Goal: Information Seeking & Learning: Learn about a topic

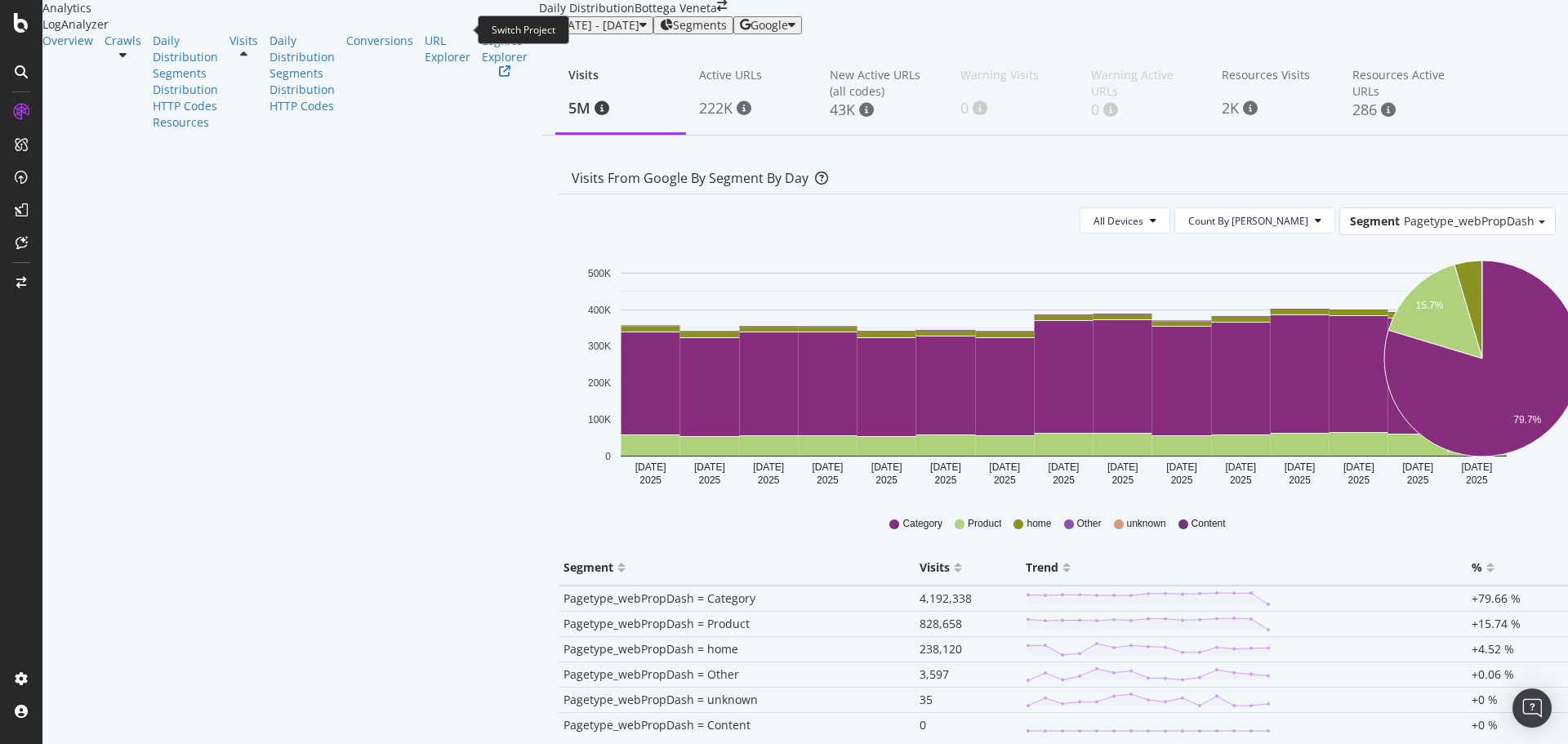
click at [717, 11] on icon "arrow-right-arrow-left" at bounding box center [721, 5] width 10 height 11
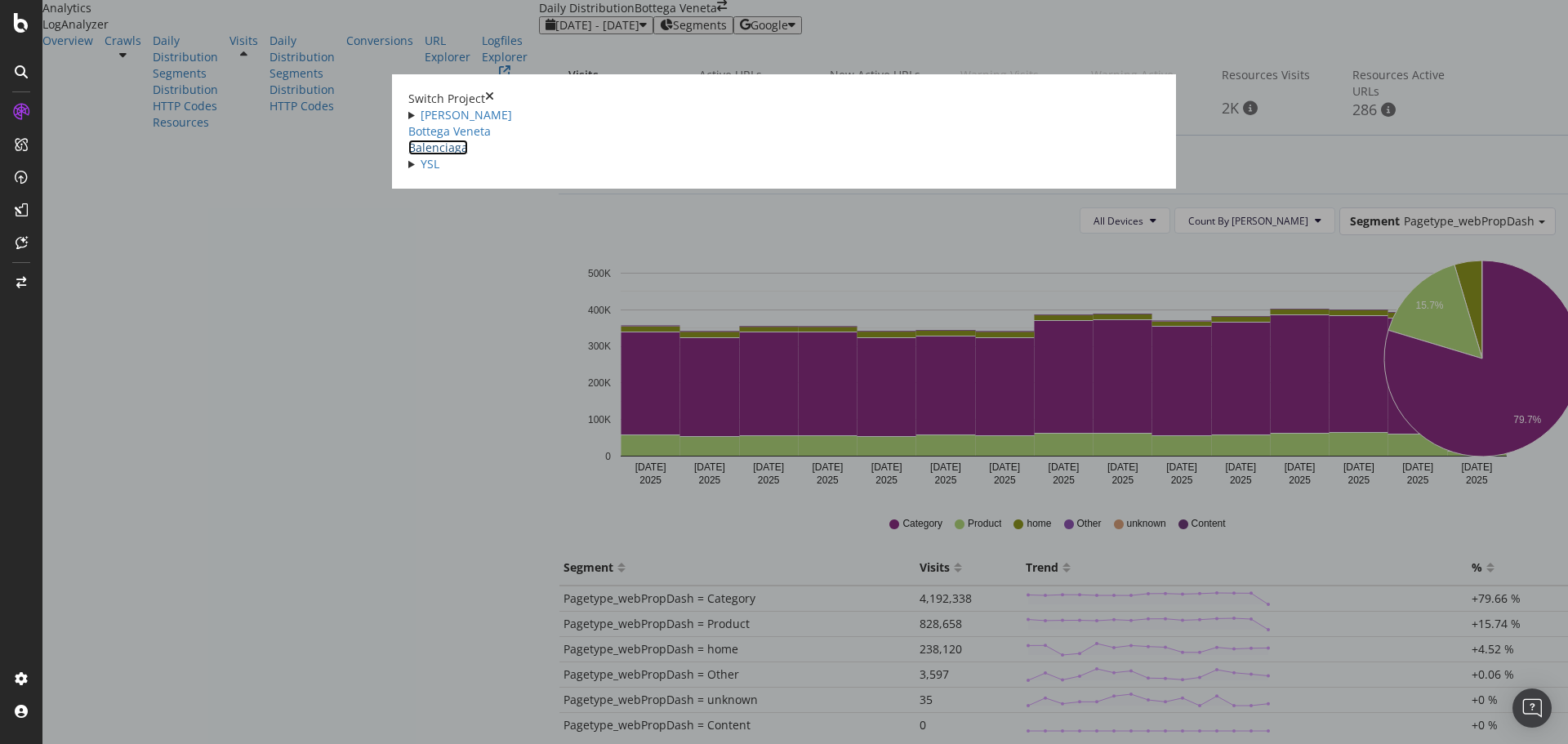
click at [409, 155] on link "Balenciaga" at bounding box center [438, 147] width 60 height 16
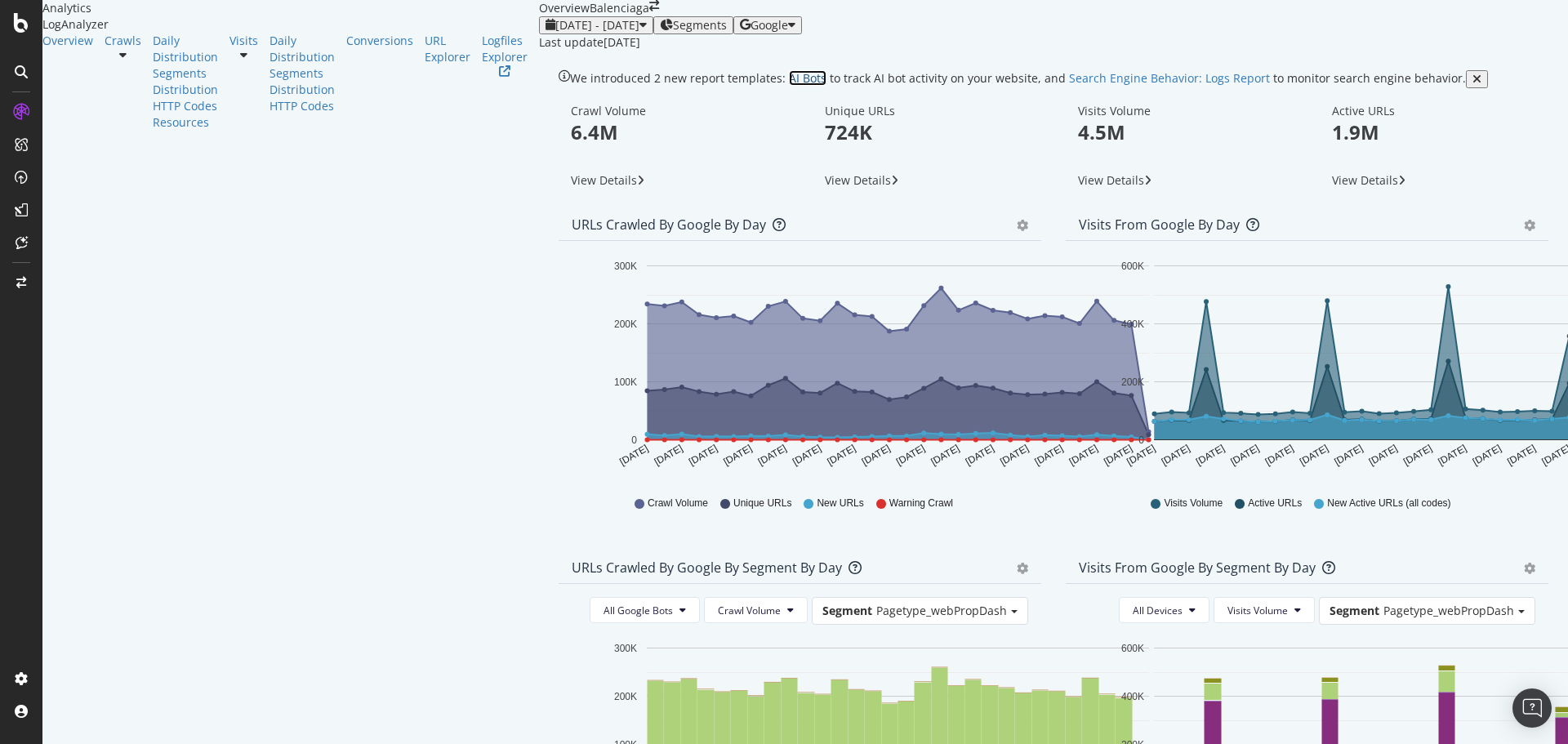
click at [789, 86] on link "AI Bots" at bounding box center [807, 78] width 37 height 16
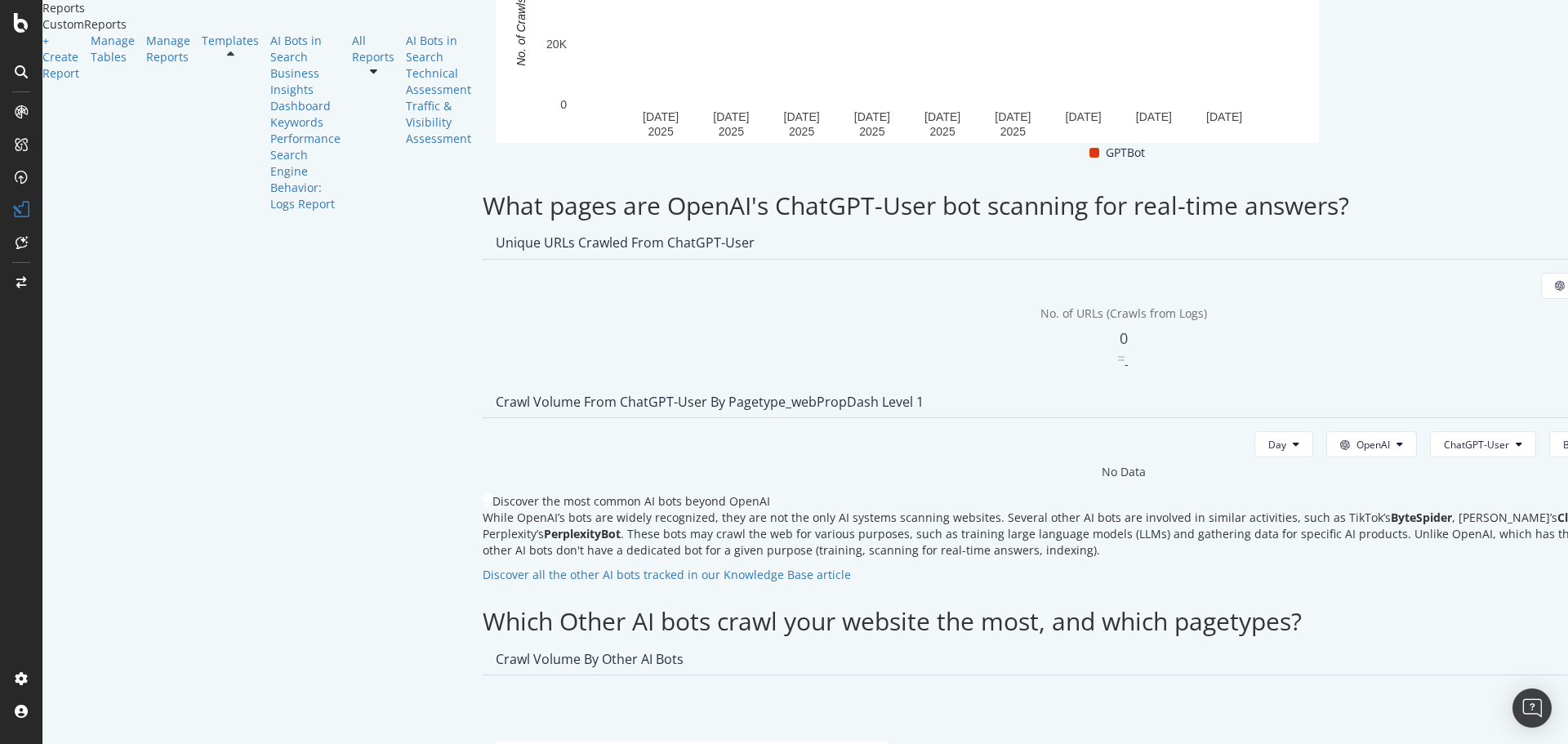
scroll to position [1143, 0]
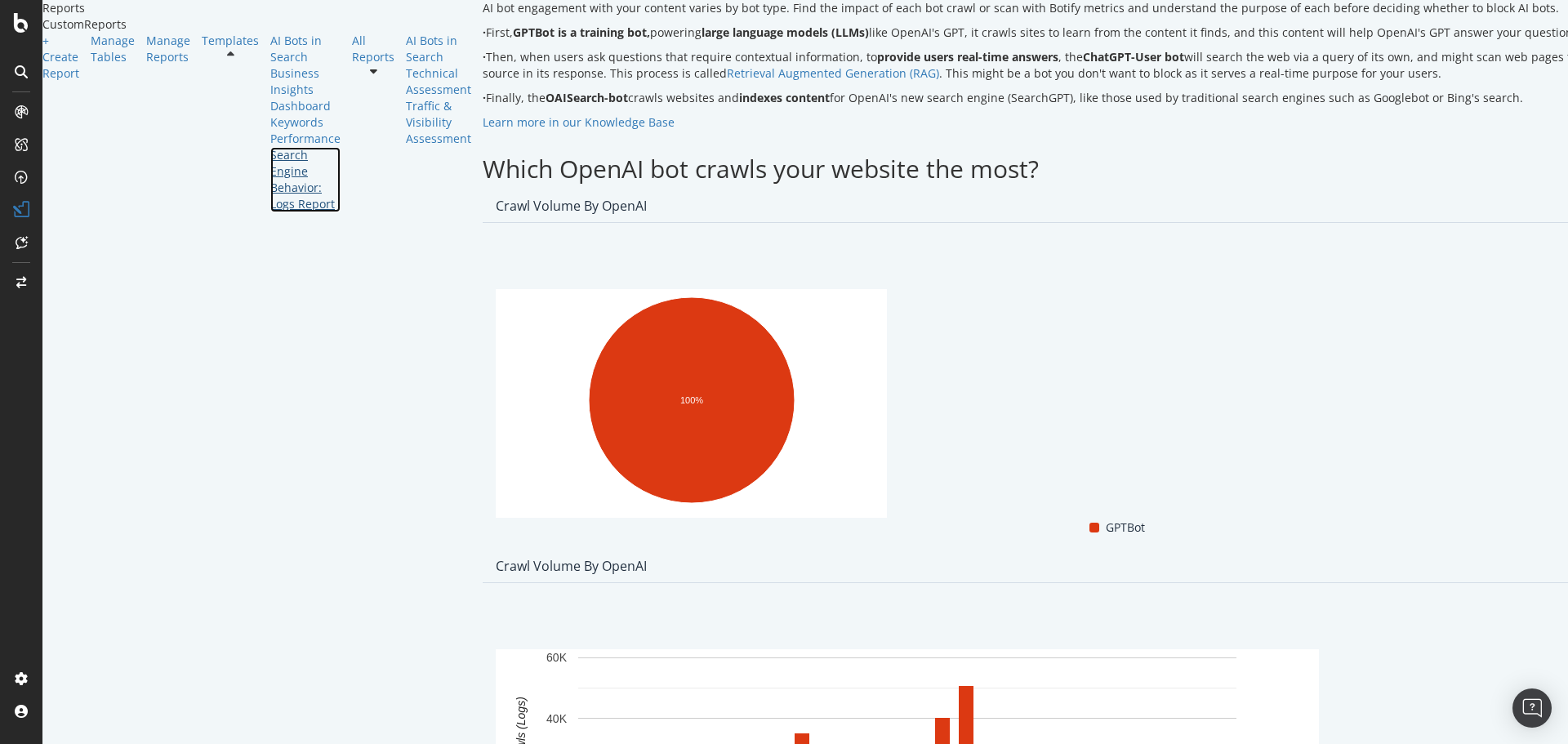
click at [270, 212] on div "Search Engine Behavior: Logs Report" at bounding box center [305, 179] width 70 height 65
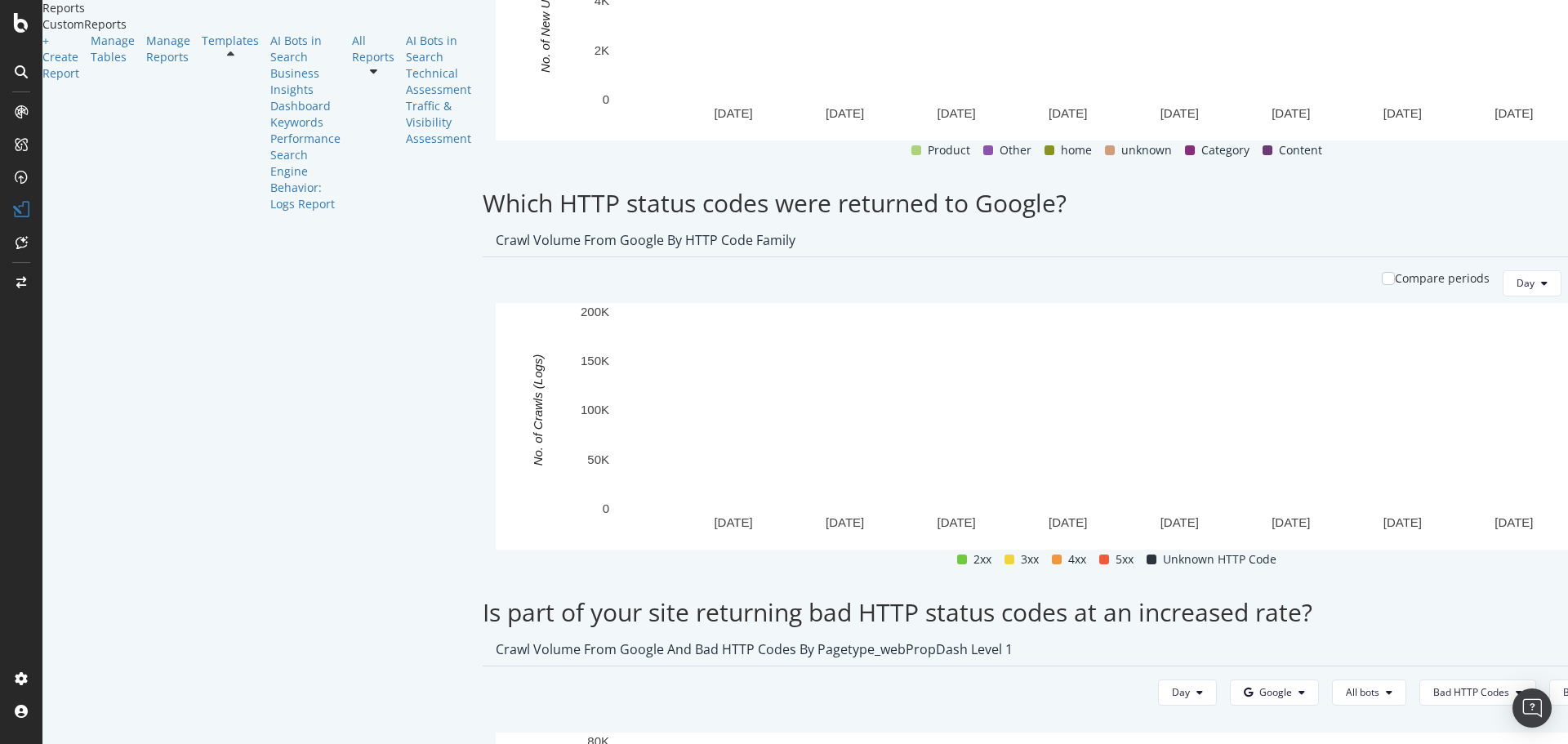
scroll to position [2042, 0]
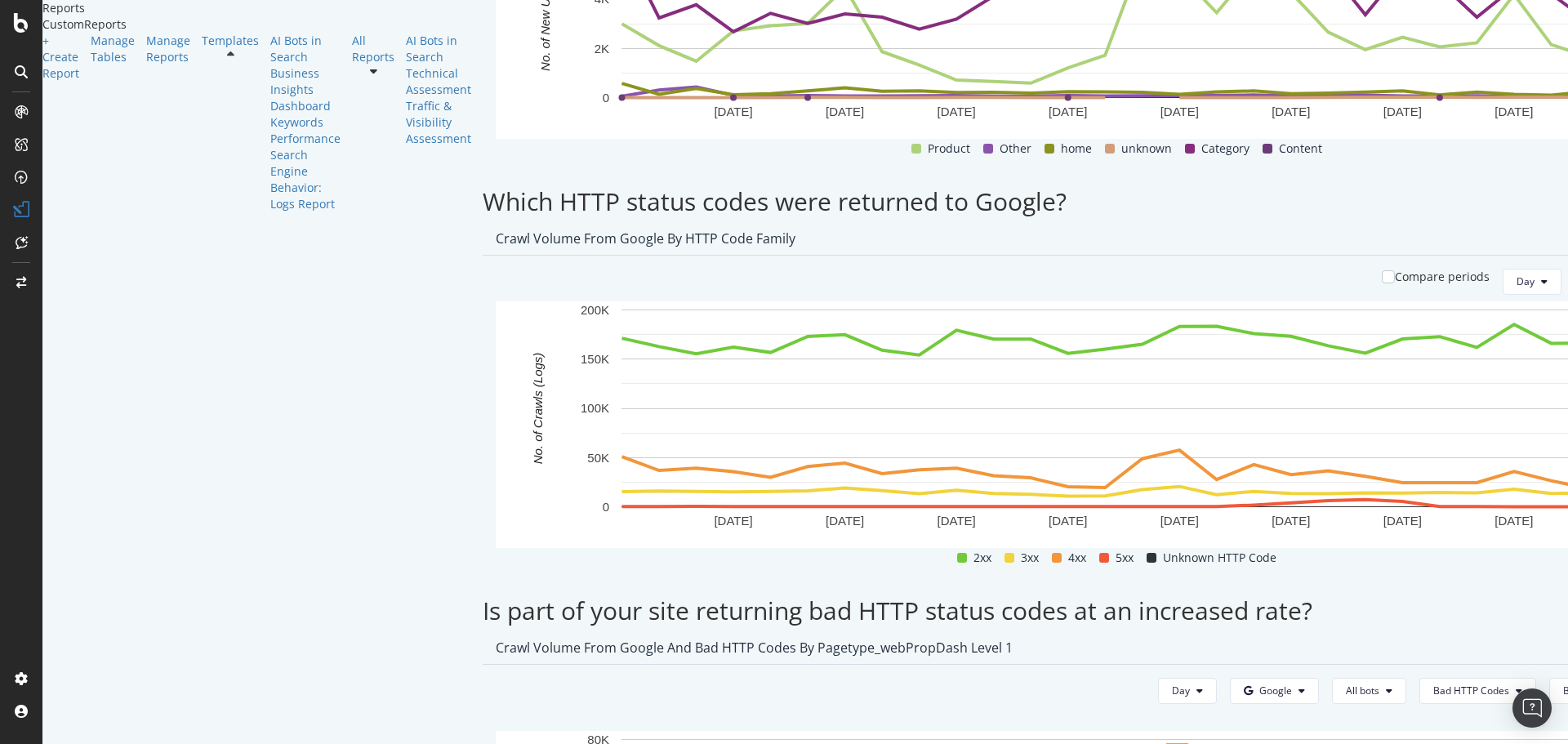
click at [957, 553] on span at bounding box center [961, 558] width 10 height 10
click at [1045, 548] on div "4xx" at bounding box center [1068, 558] width 48 height 20
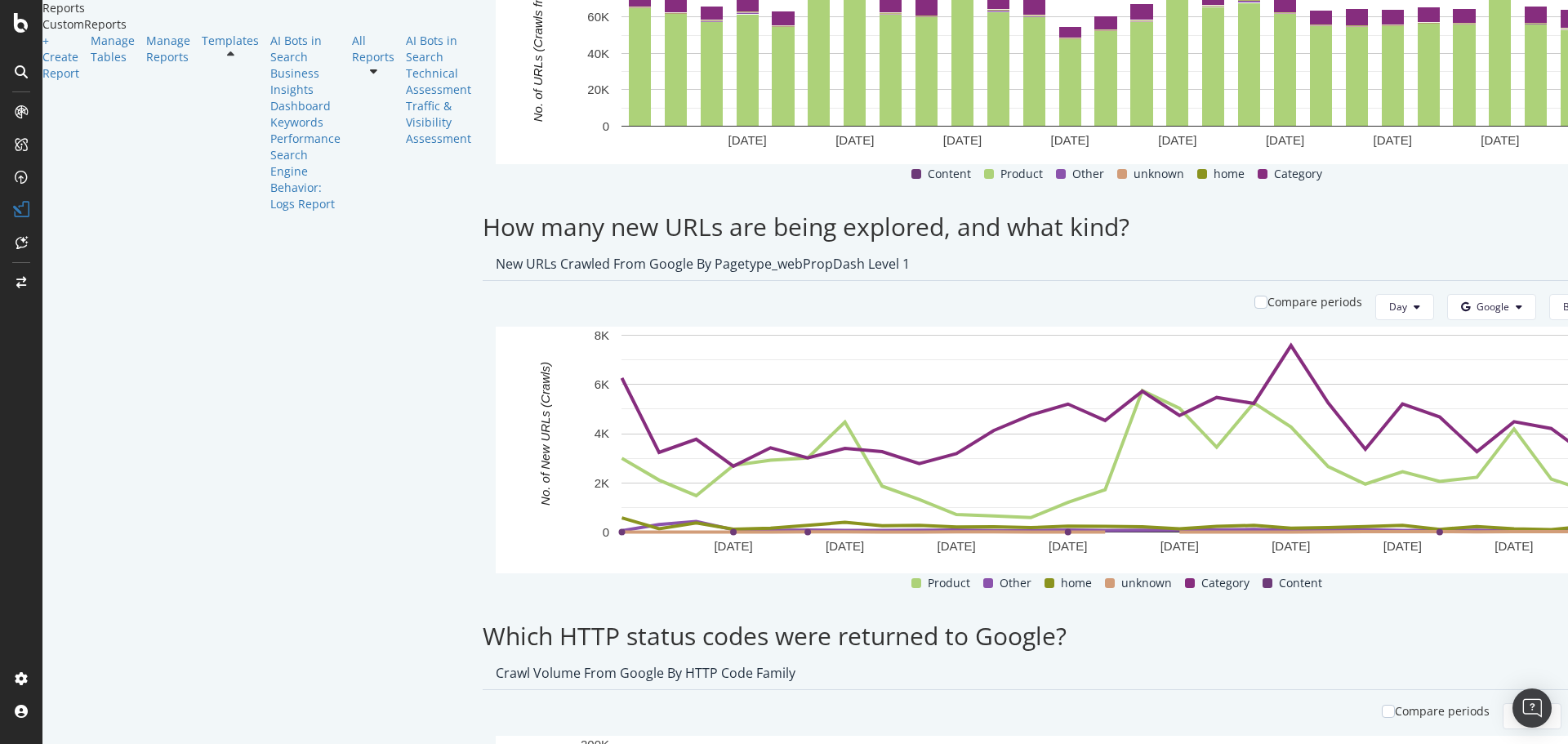
scroll to position [1606, 0]
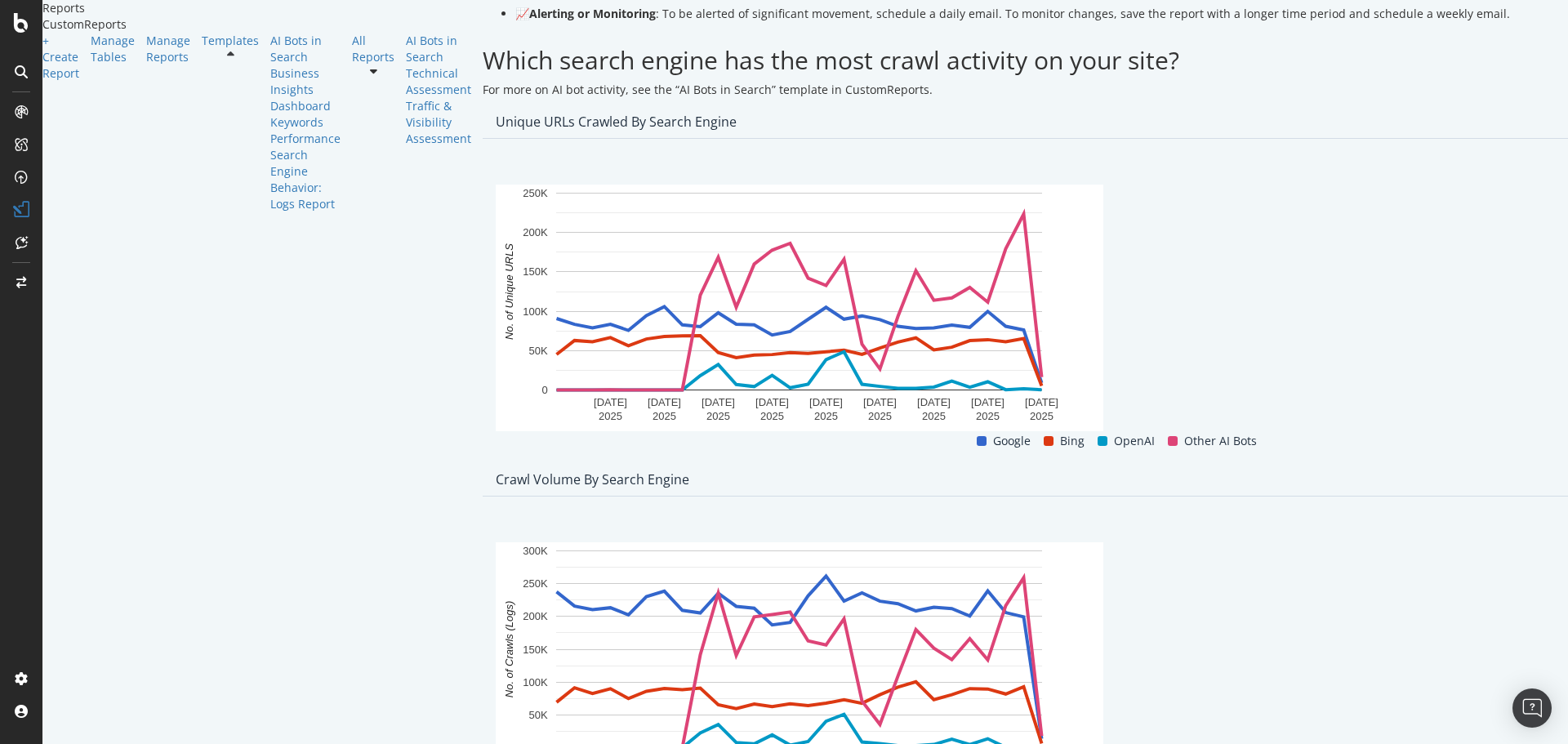
scroll to position [0, 0]
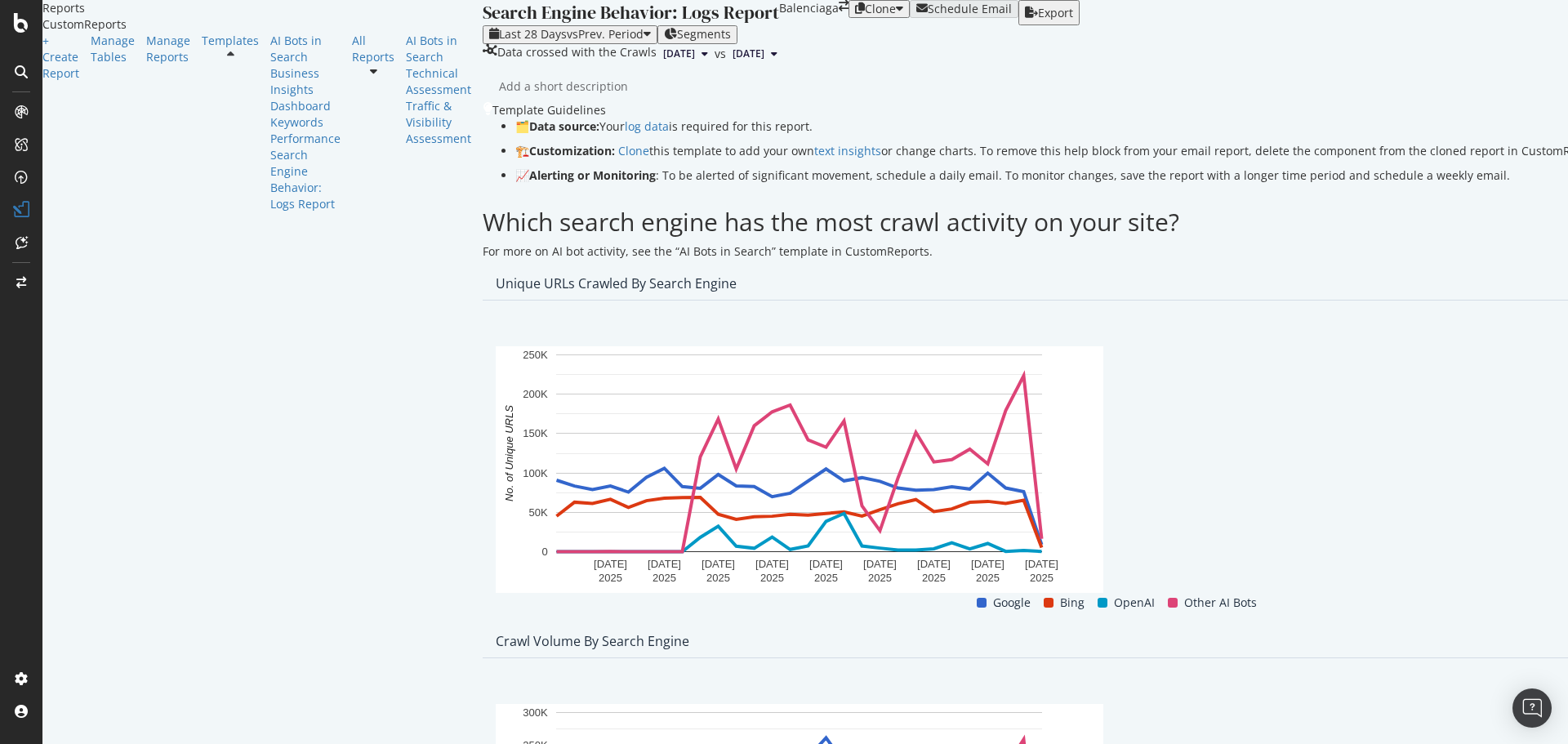
click at [1073, 20] on div "Export" at bounding box center [1055, 13] width 35 height 13
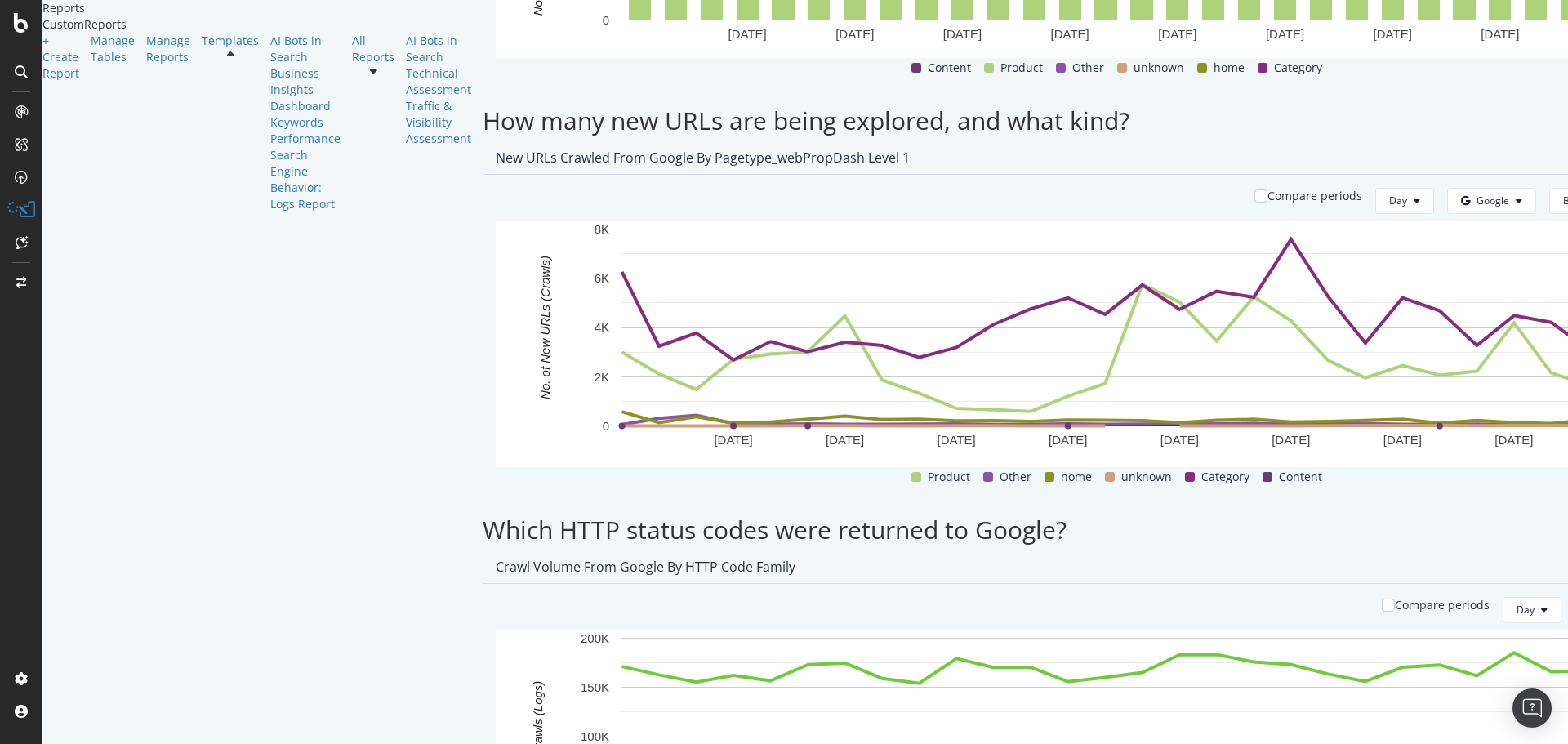
scroll to position [2042, 0]
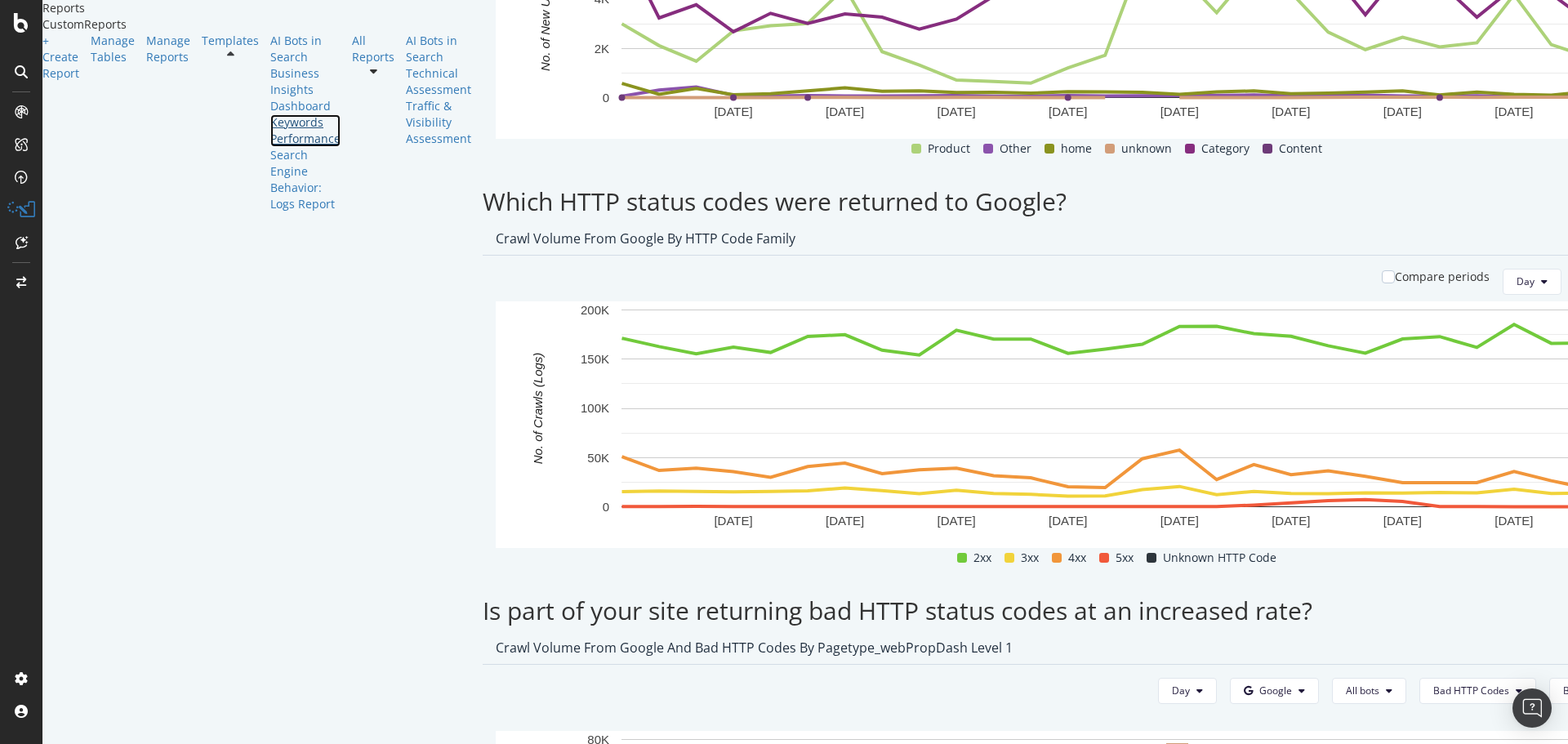
click at [270, 147] on div "Keywords Performance" at bounding box center [305, 131] width 70 height 33
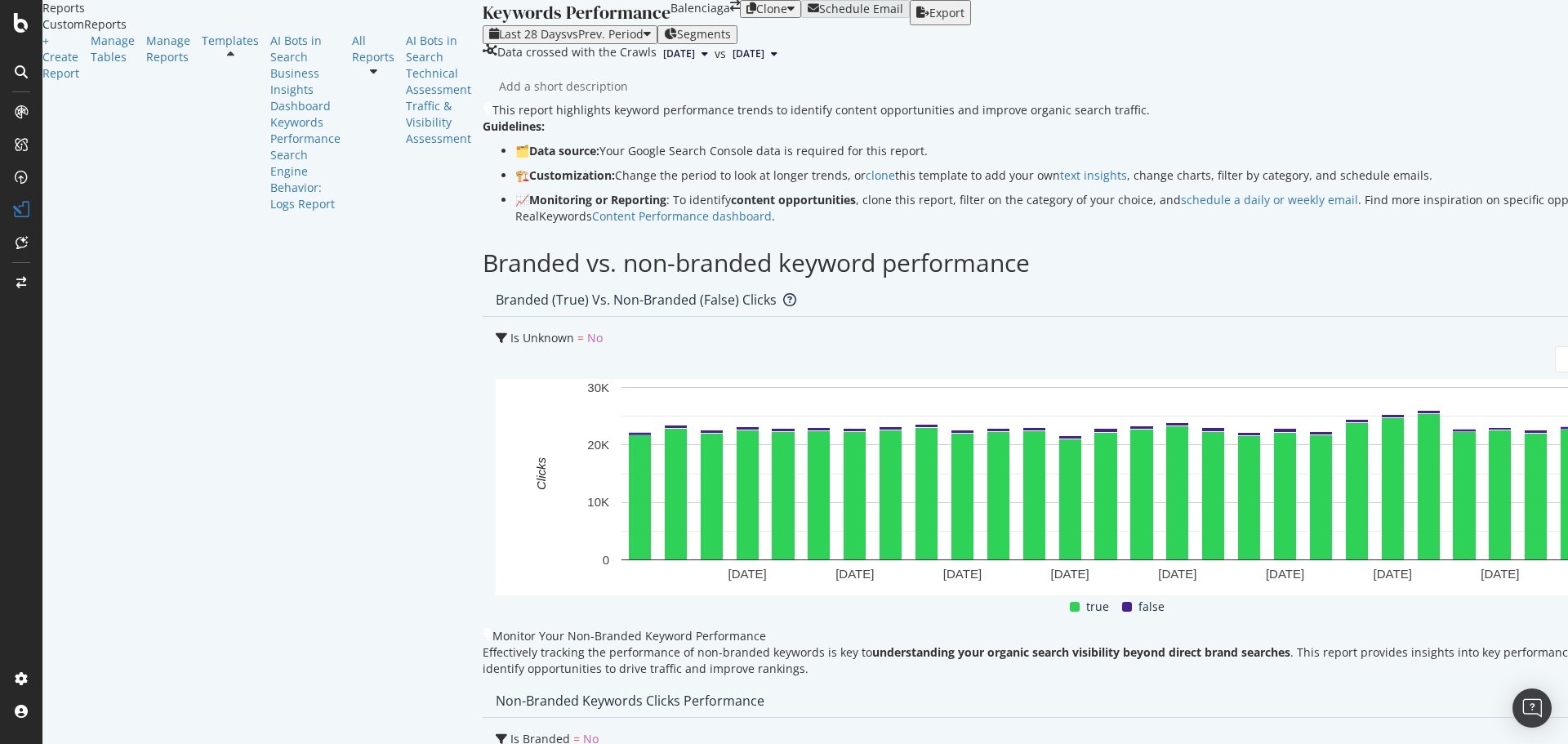
click at [692, 165] on div "Keywords Performance Keywords Performance Balenciaga Clone Schedule Email Expor…" at bounding box center [1123, 372] width 1281 height 744
click at [270, 65] on div "AI Bots in Search" at bounding box center [305, 49] width 70 height 33
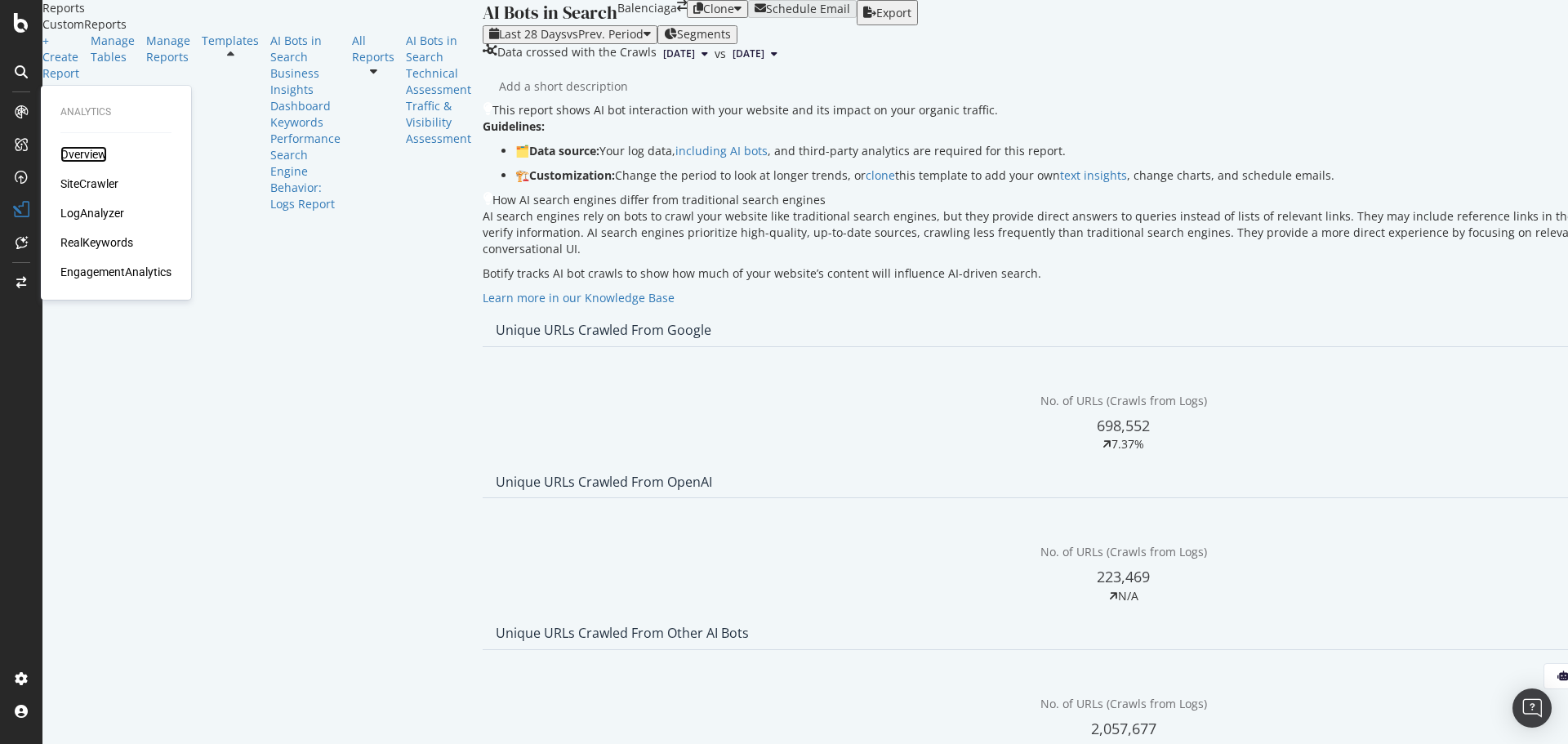
click at [87, 152] on div "Overview" at bounding box center [84, 154] width 47 height 16
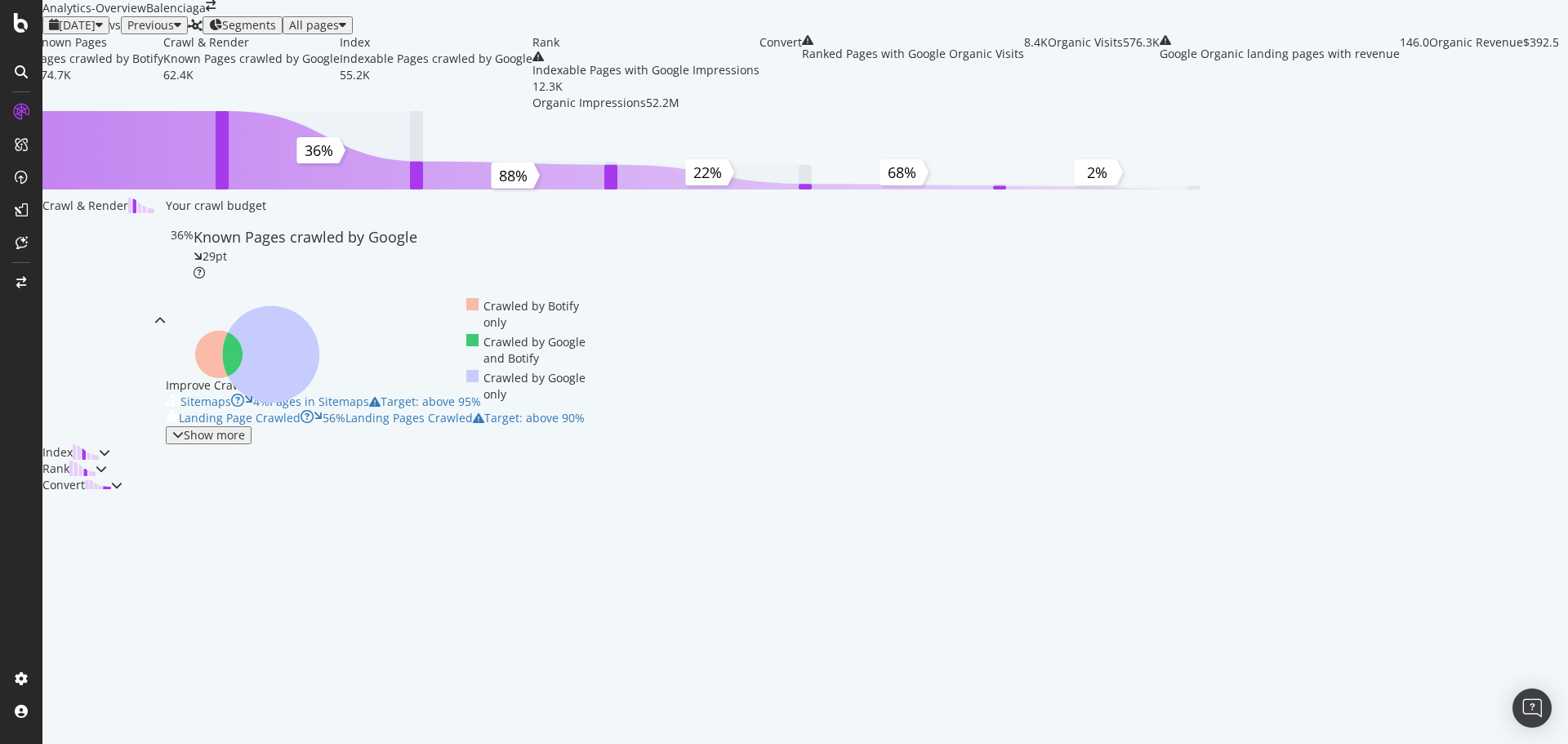
scroll to position [527, 0]
click at [245, 429] on div "Show more" at bounding box center [214, 435] width 61 height 13
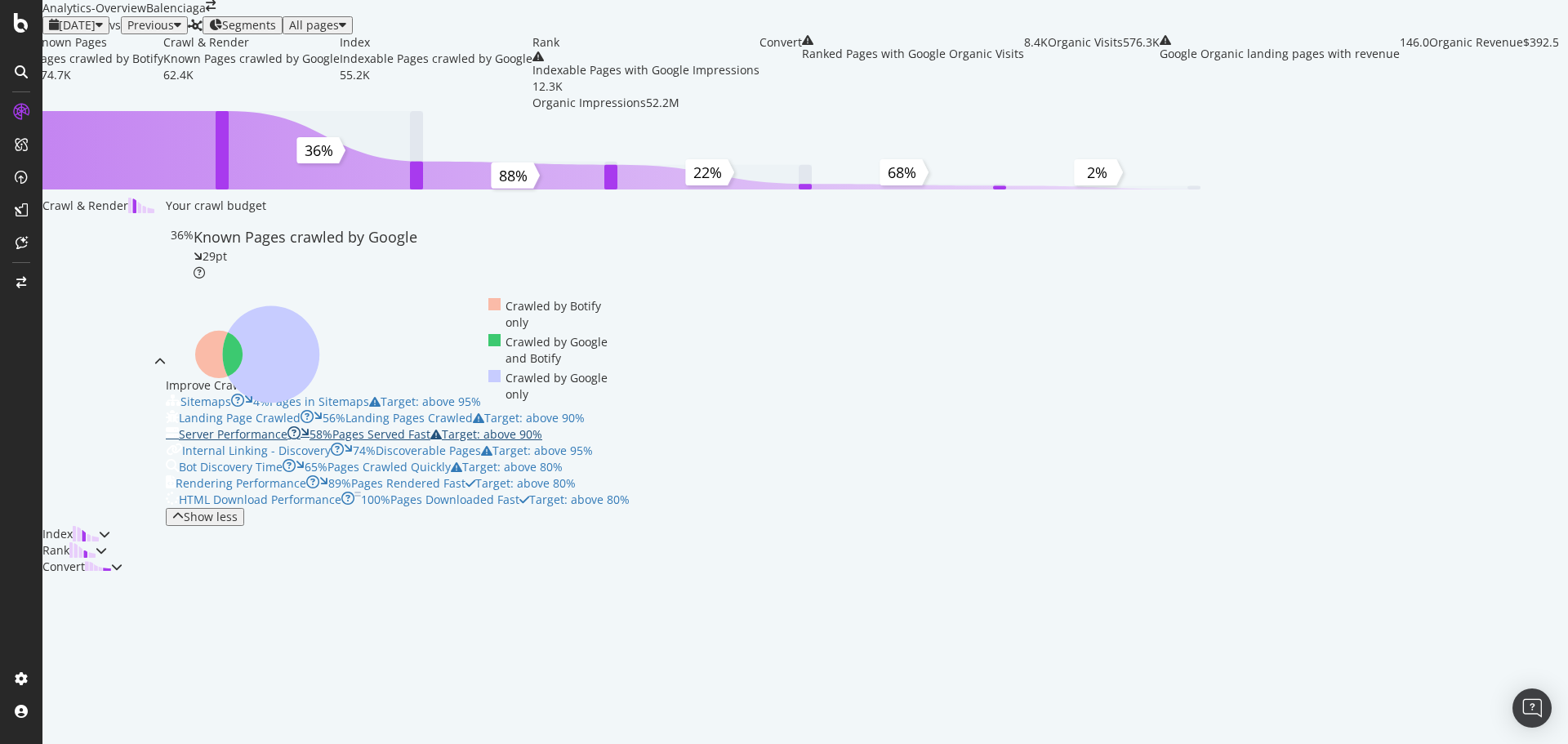
scroll to position [490, 0]
click at [133, 303] on div "Known Pages Pages crawled by Botify 174.7K Crawl & Render Known Pages crawled b…" at bounding box center [800, 305] width 1516 height 540
